Goal: Task Accomplishment & Management: Use online tool/utility

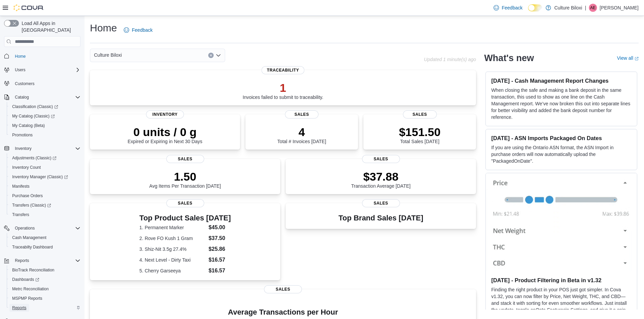
click at [23, 306] on span "Reports" at bounding box center [19, 308] width 14 height 5
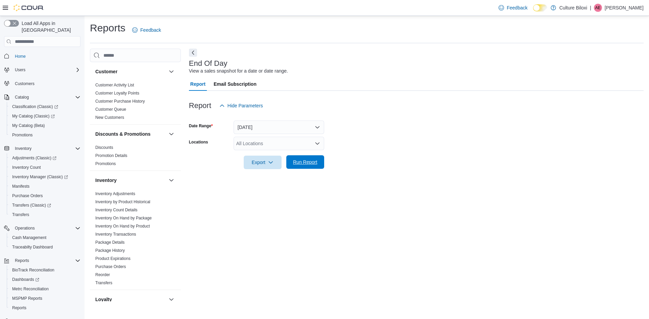
click at [306, 165] on span "Run Report" at bounding box center [305, 162] width 24 height 7
